Goal: Task Accomplishment & Management: Complete application form

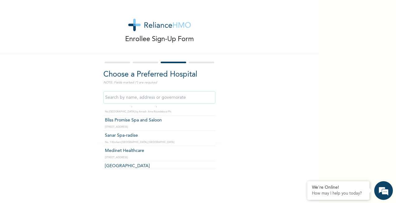
scroll to position [2749, 0]
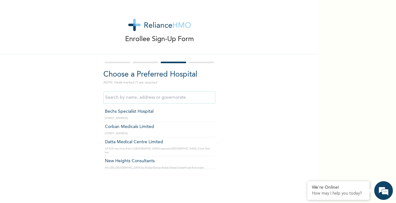
click at [149, 96] on input "text" at bounding box center [159, 97] width 112 height 12
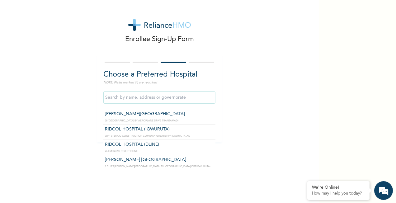
scroll to position [552, 0]
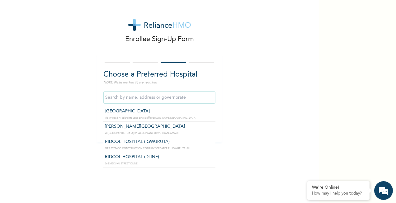
type input "[GEOGRAPHIC_DATA]"
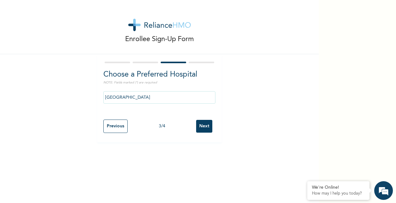
click at [200, 126] on input "Next" at bounding box center [204, 126] width 16 height 13
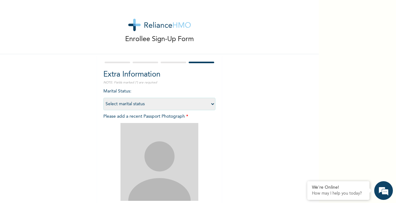
click at [210, 104] on select "Select marital status [DEMOGRAPHIC_DATA] Married [DEMOGRAPHIC_DATA] Widow/[DEMO…" at bounding box center [159, 104] width 112 height 12
select select "2"
click at [103, 98] on select "Select marital status [DEMOGRAPHIC_DATA] Married [DEMOGRAPHIC_DATA] Widow/[DEMO…" at bounding box center [159, 104] width 112 height 12
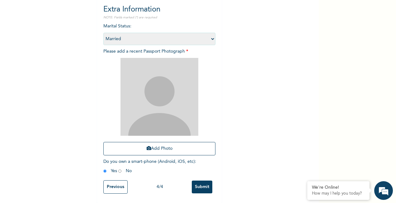
scroll to position [70, 0]
click at [153, 92] on img at bounding box center [159, 97] width 78 height 78
click at [152, 143] on button "Add Photo" at bounding box center [159, 148] width 112 height 13
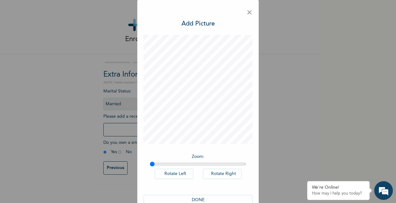
click at [191, 194] on div "DONE" at bounding box center [198, 200] width 109 height 23
click at [192, 196] on button "DONE" at bounding box center [198, 200] width 109 height 10
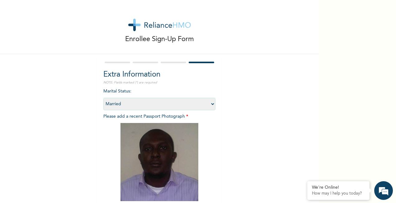
scroll to position [70, 0]
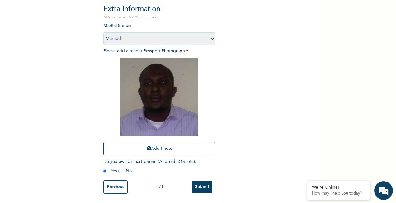
click at [157, 96] on img at bounding box center [159, 97] width 78 height 78
click at [156, 142] on button "Add Photo" at bounding box center [159, 148] width 112 height 13
click at [156, 73] on img at bounding box center [159, 97] width 78 height 78
click at [118, 168] on input "radio" at bounding box center [119, 171] width 3 height 6
radio input "true"
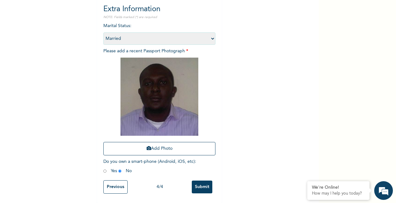
click at [103, 168] on input "radio" at bounding box center [104, 171] width 3 height 6
radio input "true"
click at [172, 80] on img at bounding box center [159, 97] width 78 height 78
